Goal: Find specific fact: Find specific fact

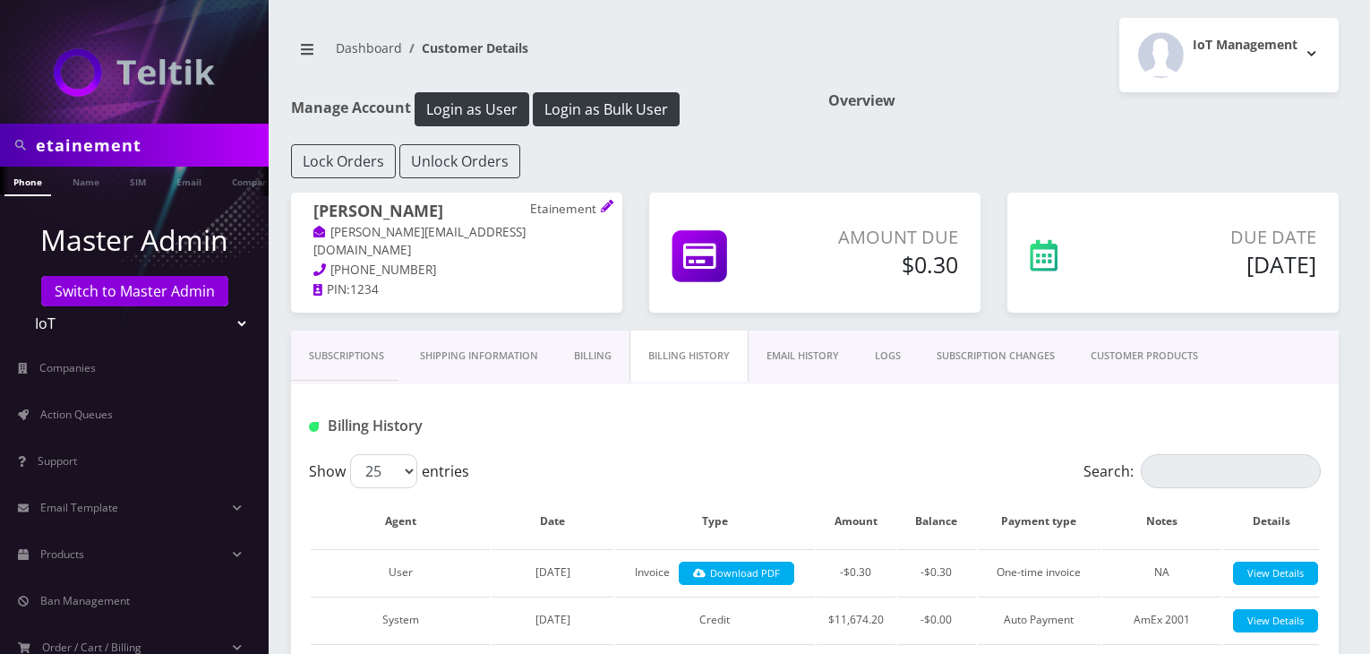
scroll to position [149, 0]
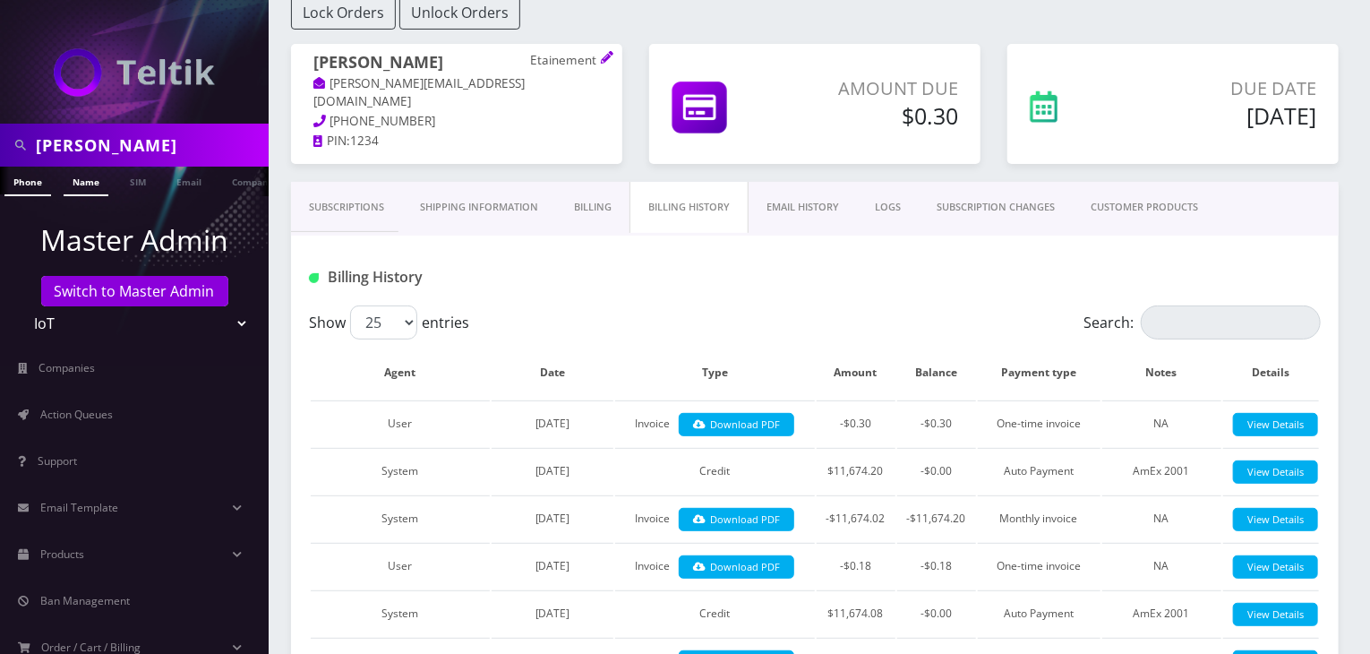
type input "[PERSON_NAME]"
click at [79, 187] on link "Name" at bounding box center [86, 182] width 45 height 30
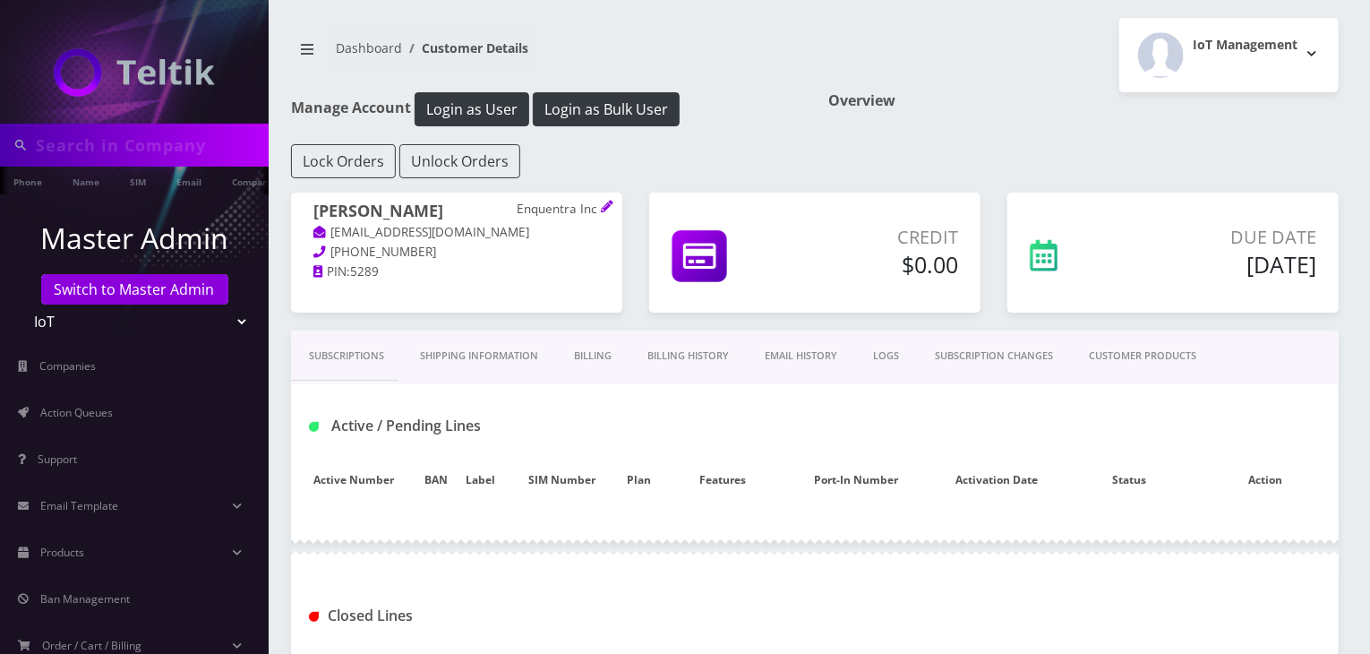
type input "eliud"
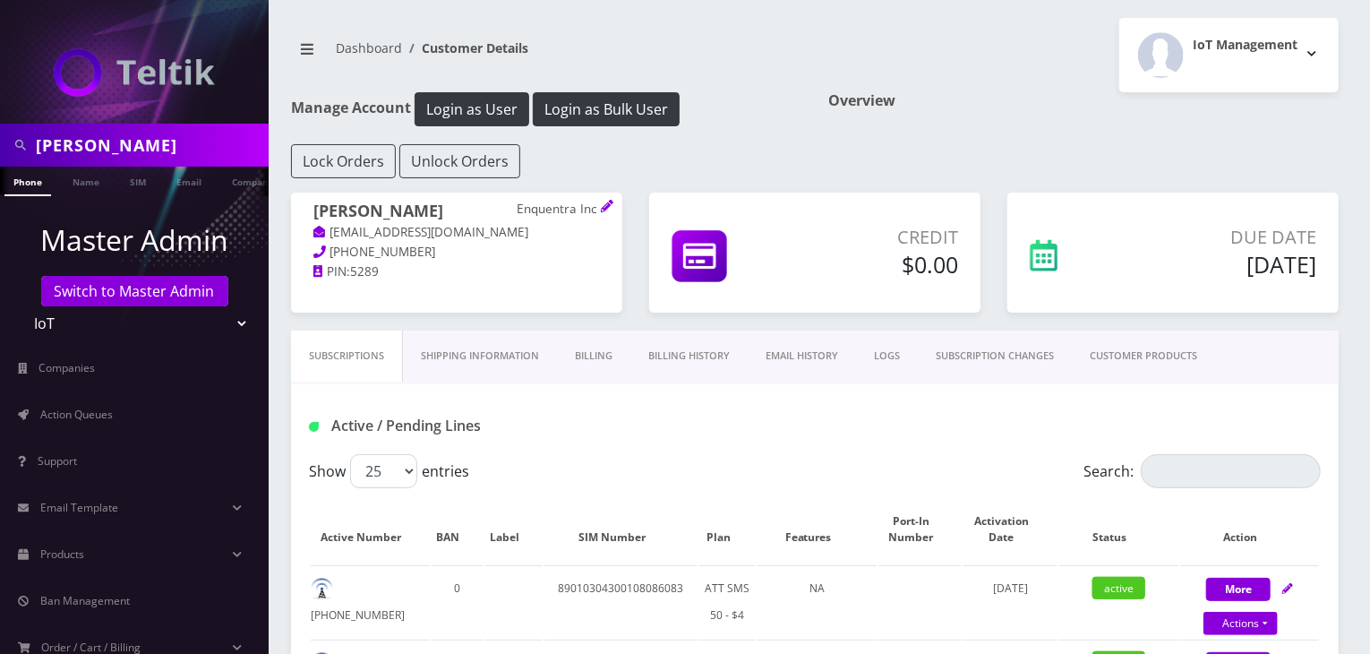
click at [1146, 358] on link "CUSTOMER PRODUCTS" at bounding box center [1143, 355] width 143 height 51
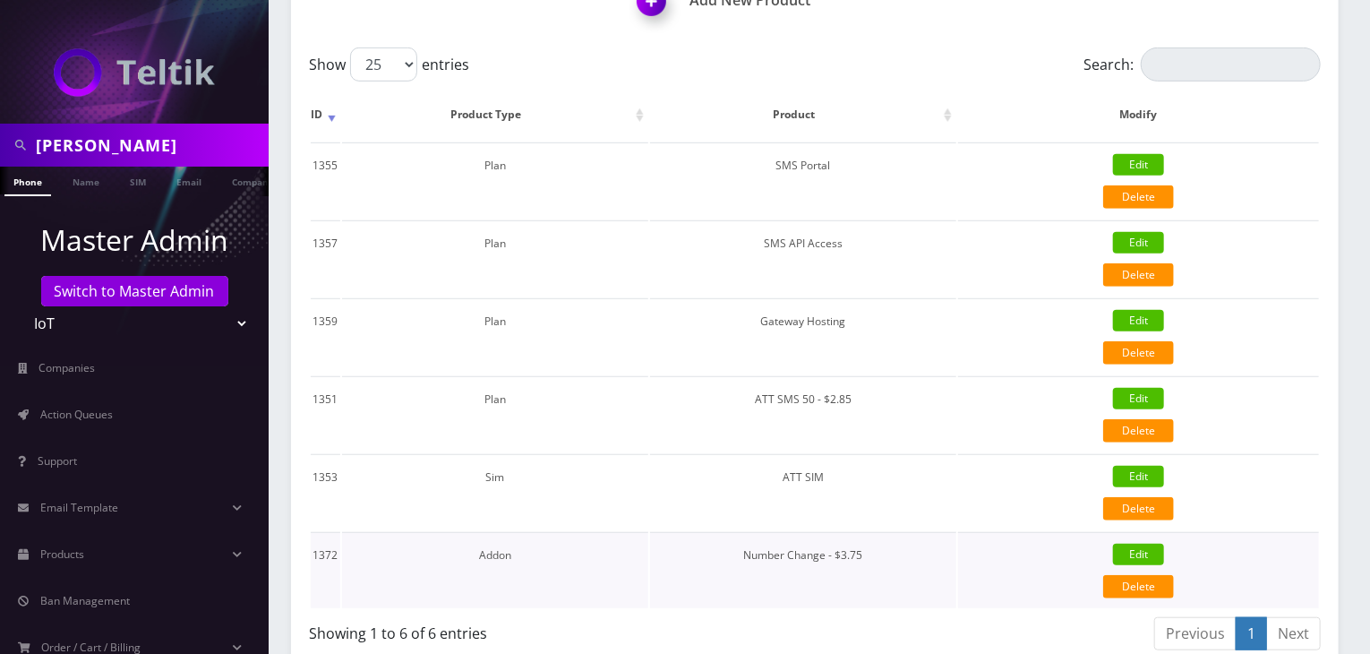
scroll to position [596, 0]
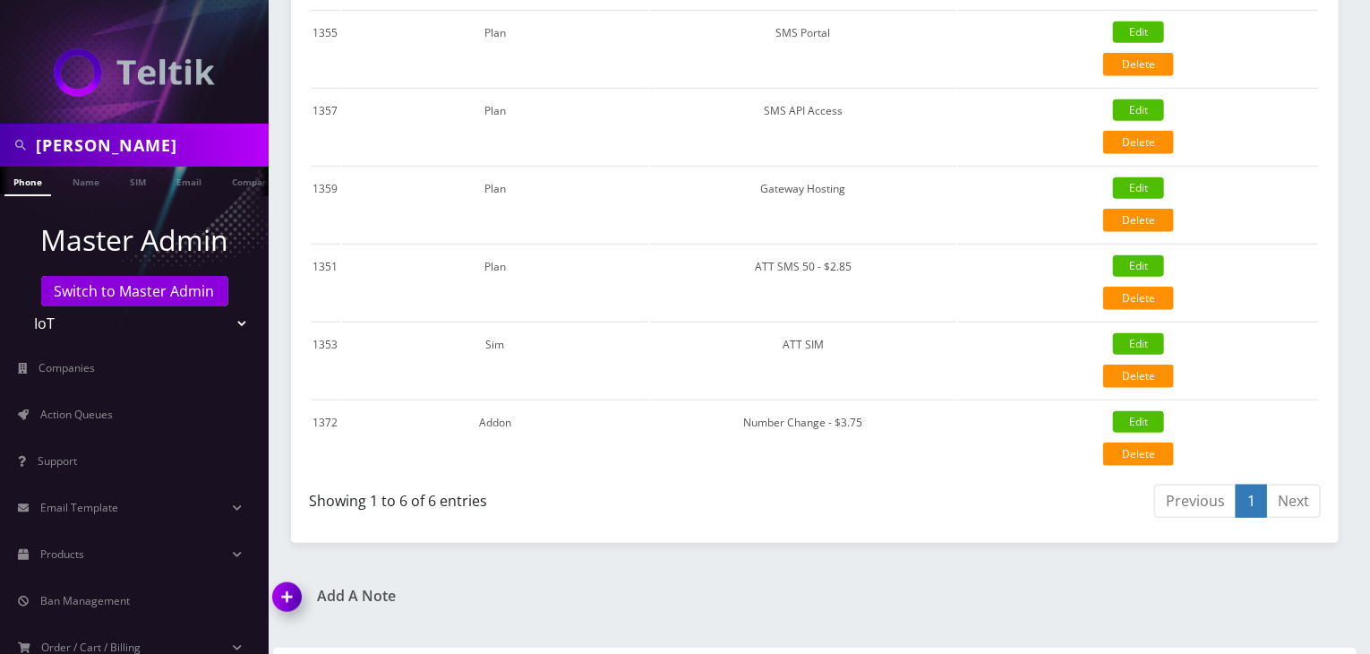
drag, startPoint x: 104, startPoint y: 139, endPoint x: 0, endPoint y: 142, distance: 103.9
click at [0, 142] on div "eliud" at bounding box center [134, 145] width 269 height 43
type input "elite access"
click at [88, 205] on ul "Master Admin Switch to Master Admin Teltik Production My Link Mobile VennMobile…" at bounding box center [134, 489] width 269 height 586
click at [229, 176] on link "Company" at bounding box center [253, 182] width 60 height 30
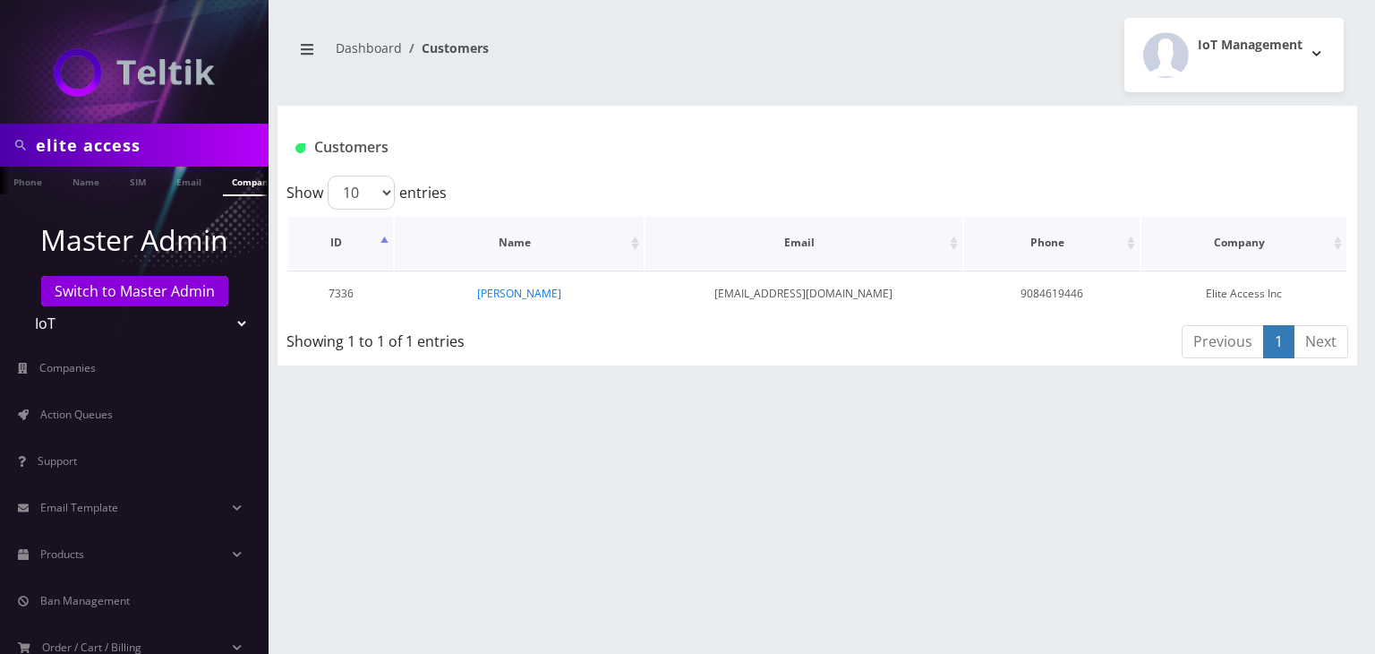
scroll to position [0, 9]
click at [544, 291] on link "[PERSON_NAME]" at bounding box center [519, 293] width 84 height 15
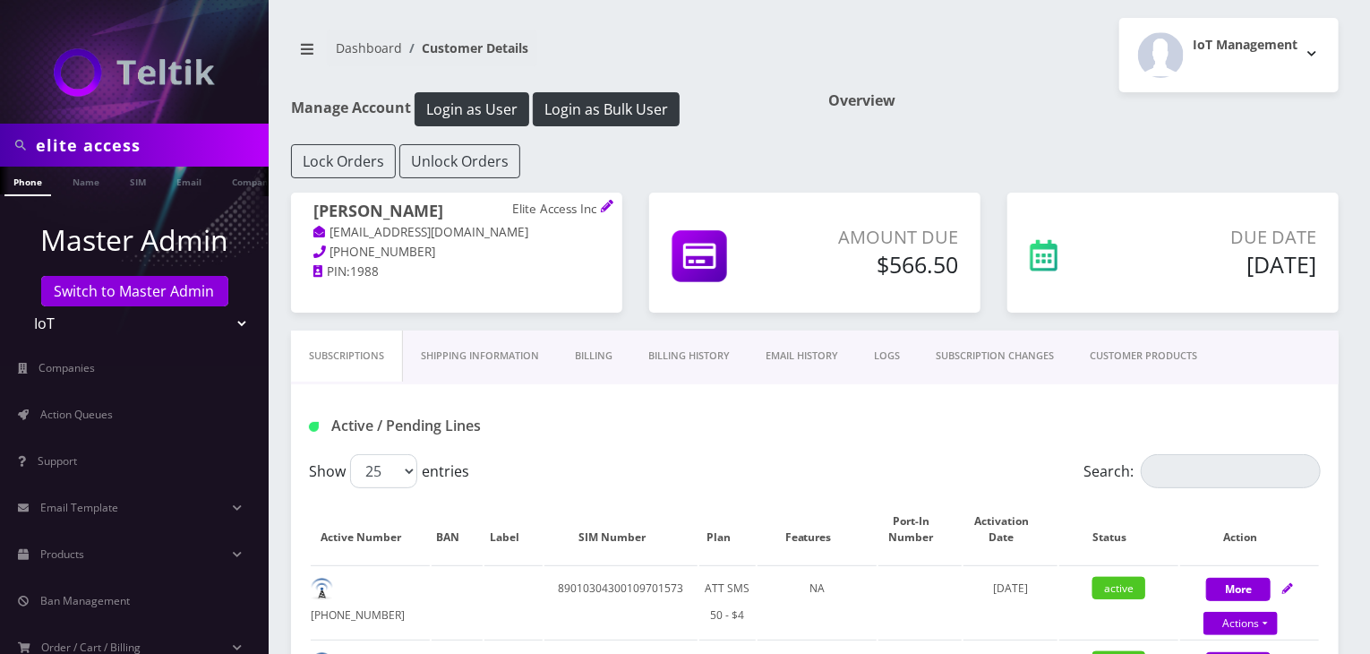
click at [1166, 357] on link "CUSTOMER PRODUCTS" at bounding box center [1143, 355] width 143 height 51
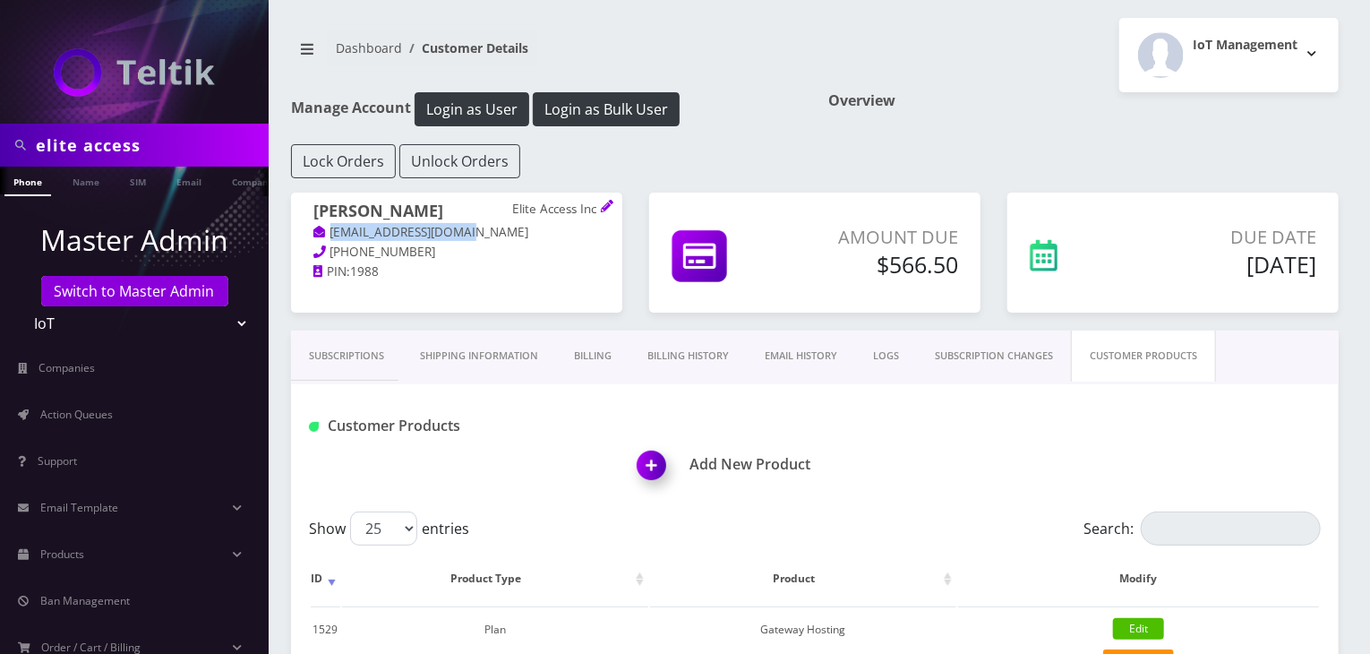
copy link "[EMAIL_ADDRESS][DOMAIN_NAME]"
drag, startPoint x: 481, startPoint y: 234, endPoint x: 476, endPoint y: 277, distance: 43.2
click at [432, 255] on div "[PERSON_NAME] Elite Access Inc [EMAIL_ADDRESS][DOMAIN_NAME] [PHONE_NUMBER] PIN:…" at bounding box center [456, 241] width 331 height 98
click at [480, 279] on p "PIN: 1988" at bounding box center [456, 272] width 287 height 20
